Goal: Task Accomplishment & Management: Manage account settings

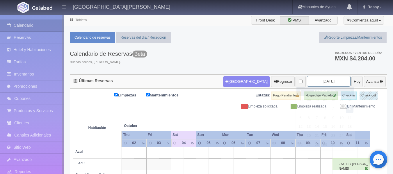
click at [332, 84] on input "[DATE]" at bounding box center [329, 81] width 44 height 11
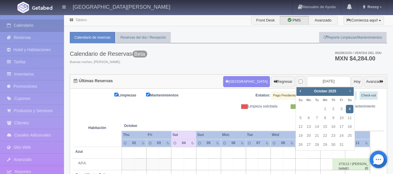
click at [348, 90] on span "Next" at bounding box center [350, 91] width 5 height 5
click at [342, 119] on link "7" at bounding box center [342, 118] width 8 height 8
type input "[DATE]"
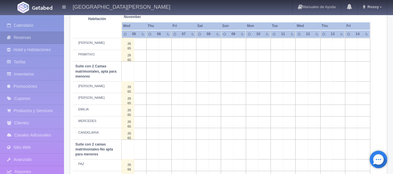
scroll to position [291, 0]
